Goal: Navigation & Orientation: Find specific page/section

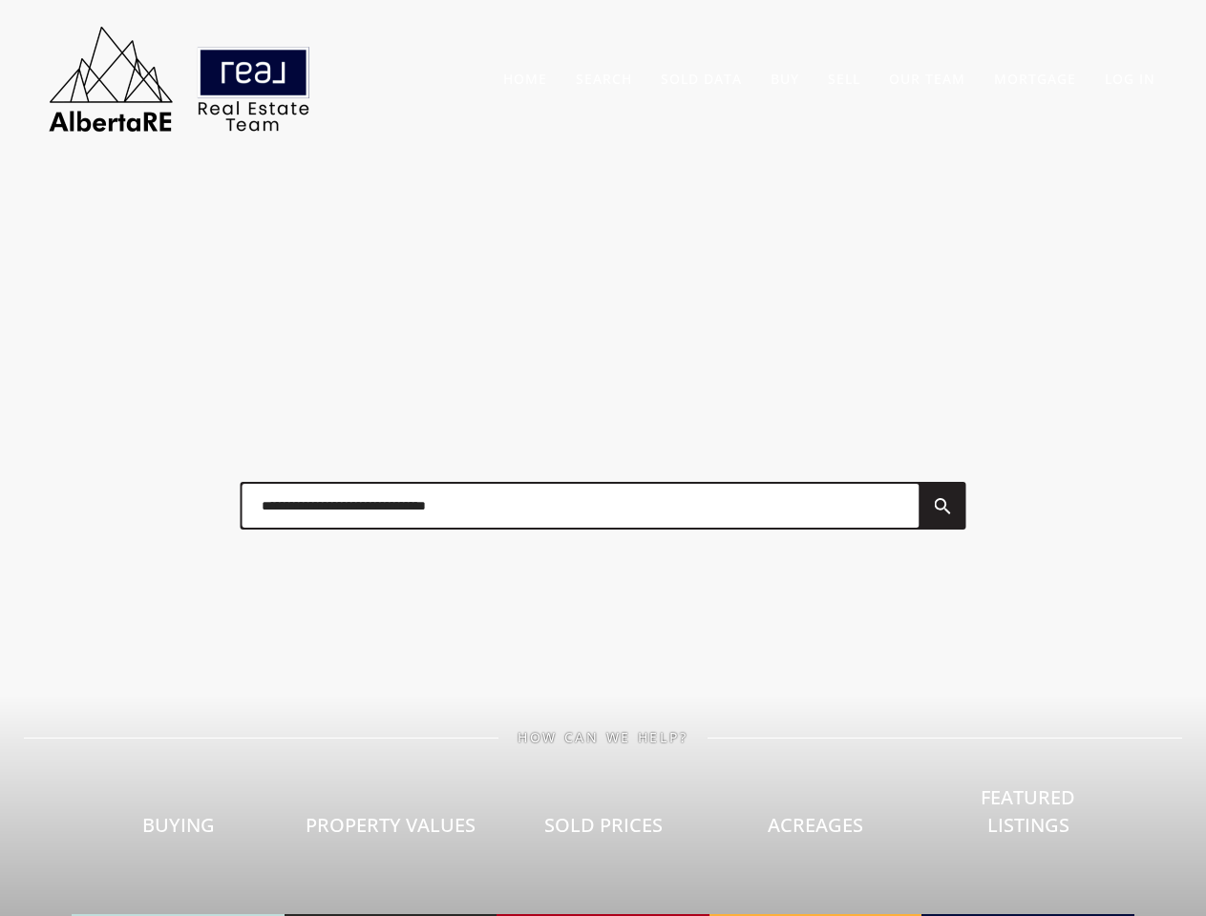
click at [602, 458] on div at bounding box center [603, 505] width 764 height 95
click at [603, 78] on link "Search" at bounding box center [604, 79] width 56 height 18
click at [785, 78] on link "Buy" at bounding box center [784, 79] width 29 height 18
click at [844, 78] on link "Sell" at bounding box center [844, 79] width 32 height 18
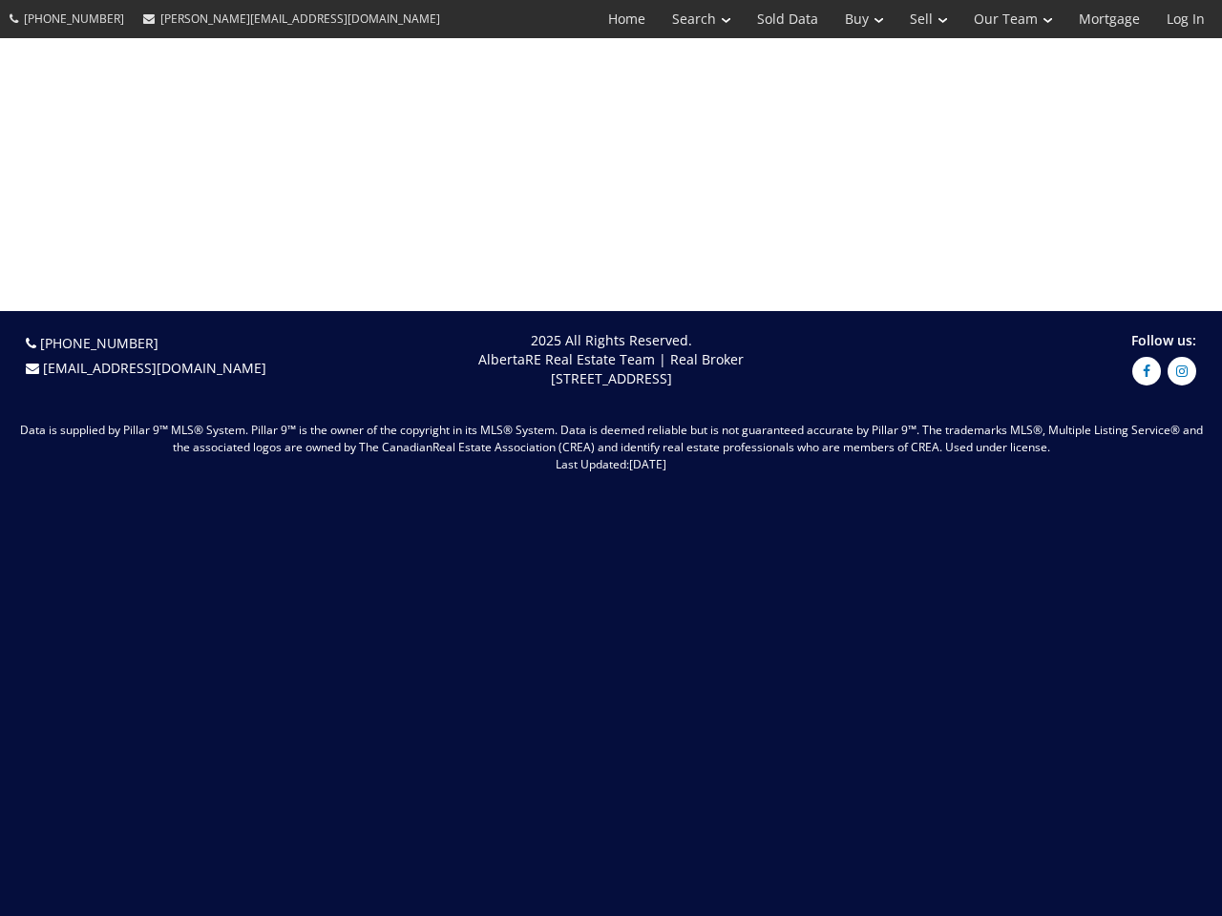
click at [687, 19] on link "Search" at bounding box center [701, 19] width 85 height 38
click at [854, 19] on link "Buy" at bounding box center [863, 19] width 65 height 38
click at [922, 19] on link "Sell" at bounding box center [928, 19] width 64 height 38
click at [1011, 19] on link "Our Team" at bounding box center [1012, 19] width 105 height 38
click at [1186, 19] on link "Log In" at bounding box center [1185, 19] width 65 height 38
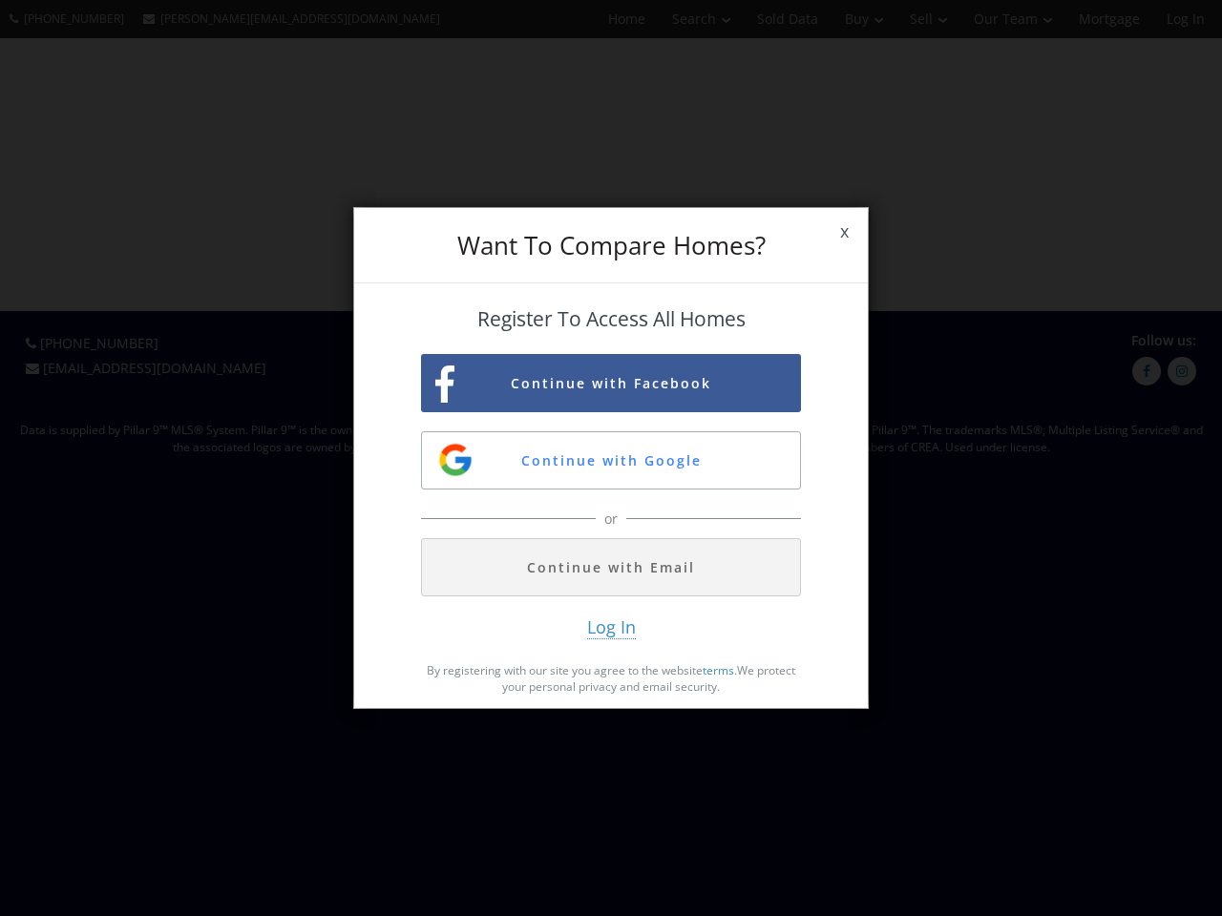
click at [844, 232] on span "x" at bounding box center [844, 231] width 47 height 53
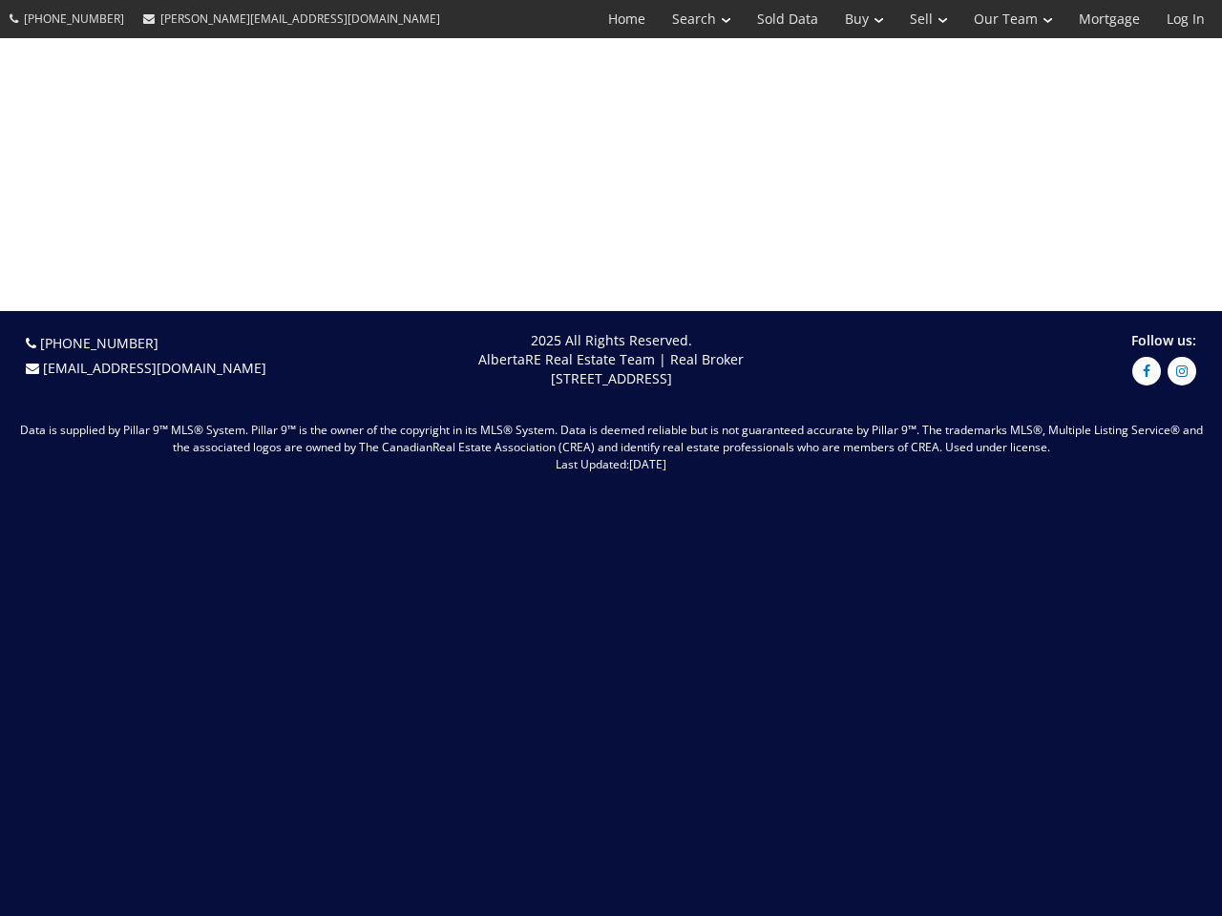
click at [611, 383] on span "1114 12th Avenue SW Calgary, AB T2R 0J7" at bounding box center [611, 378] width 121 height 18
click at [629, 460] on span "[DATE]" at bounding box center [647, 464] width 37 height 16
